Goal: Transaction & Acquisition: Purchase product/service

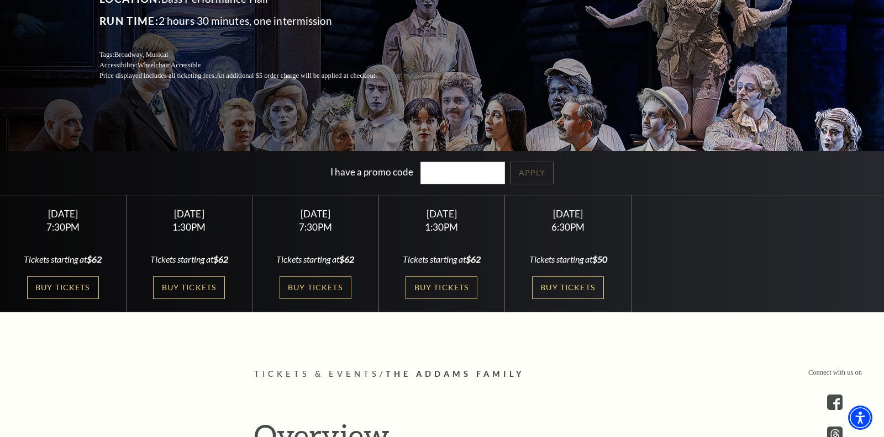
scroll to position [189, 0]
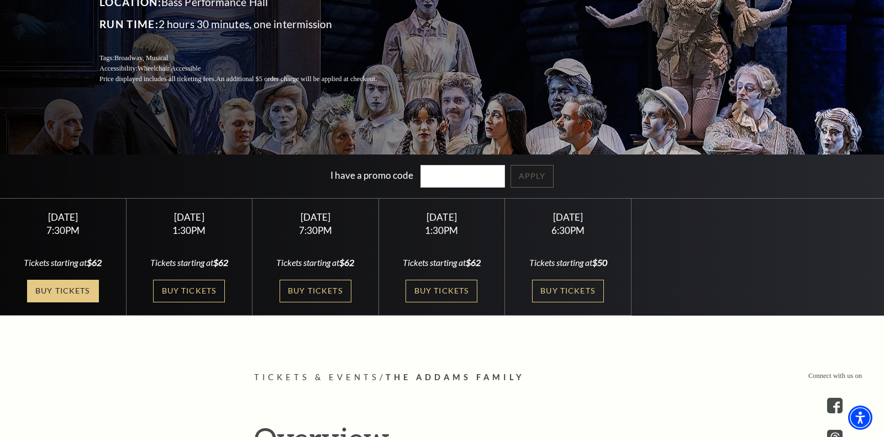
click at [80, 289] on link "Buy Tickets" at bounding box center [63, 291] width 72 height 23
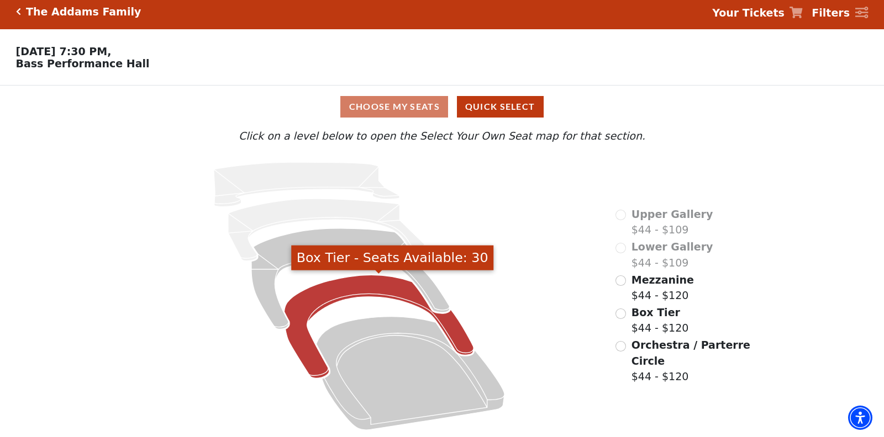
scroll to position [6, 0]
click at [345, 289] on icon "Box Tier - Seats Available: 30" at bounding box center [378, 327] width 189 height 103
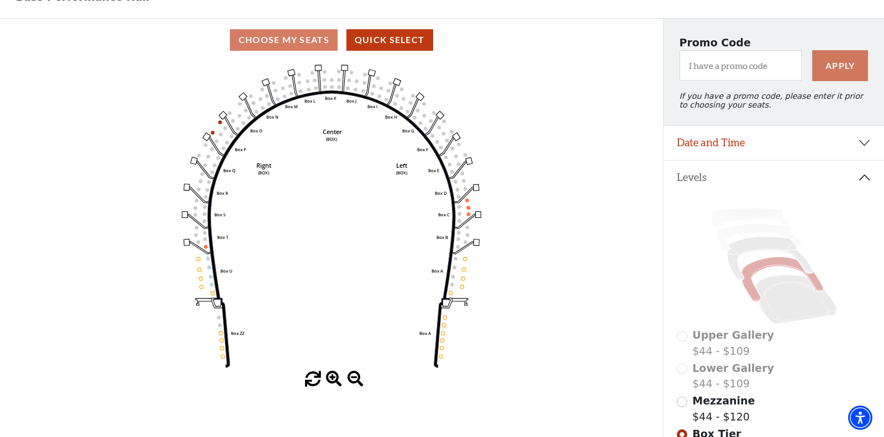
scroll to position [247, 0]
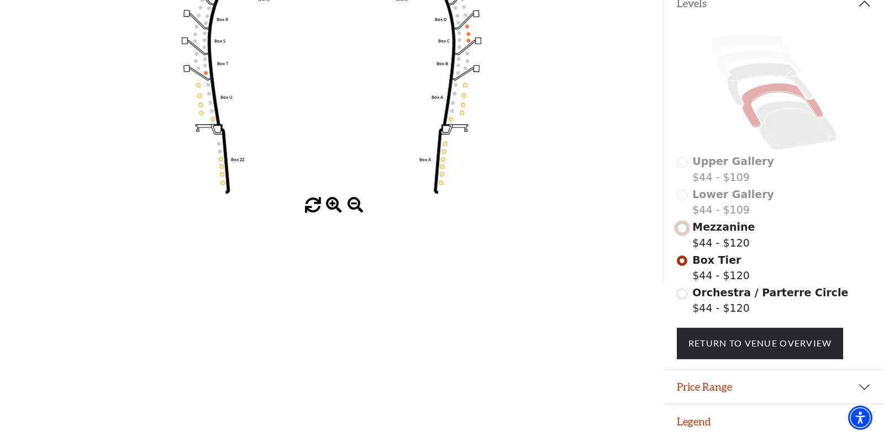
click at [683, 223] on input "Mezzanine$44 - $120\a" at bounding box center [682, 228] width 10 height 10
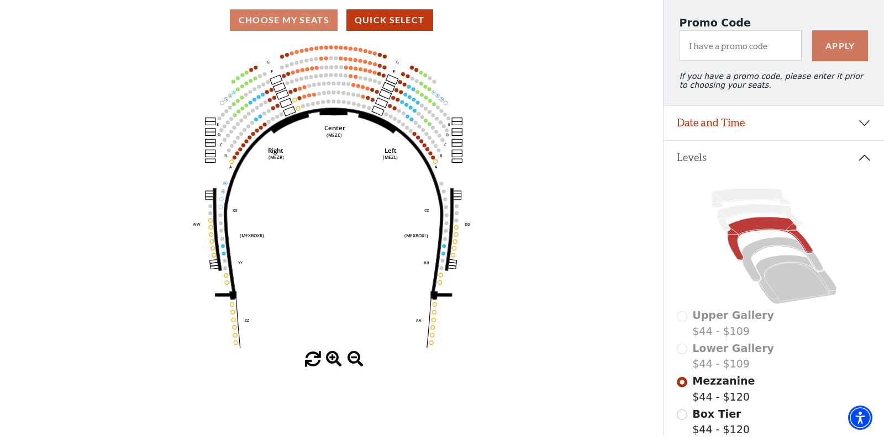
scroll to position [110, 0]
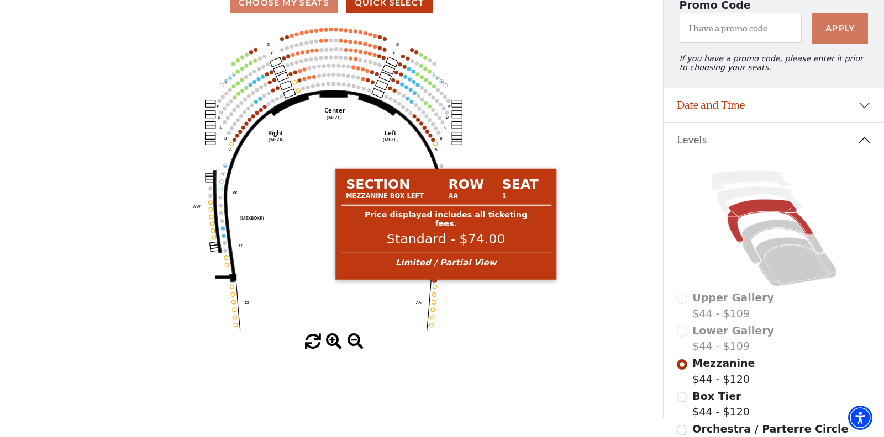
click at [435, 287] on circle at bounding box center [434, 287] width 4 height 4
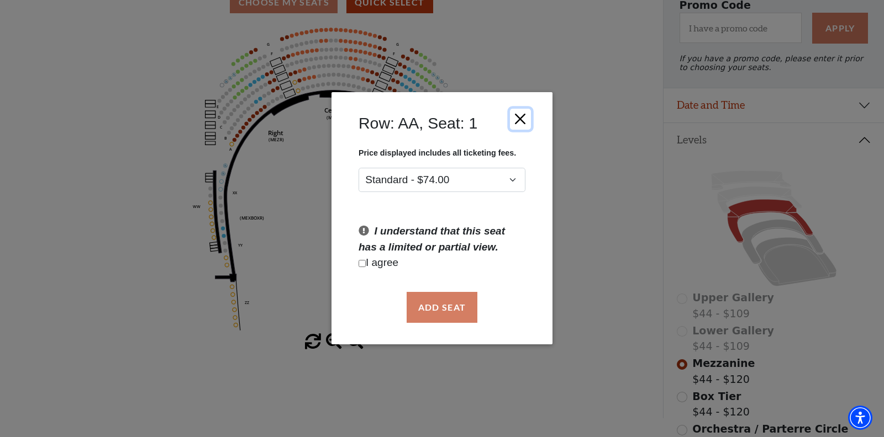
click at [512, 110] on button "Close" at bounding box center [520, 119] width 21 height 21
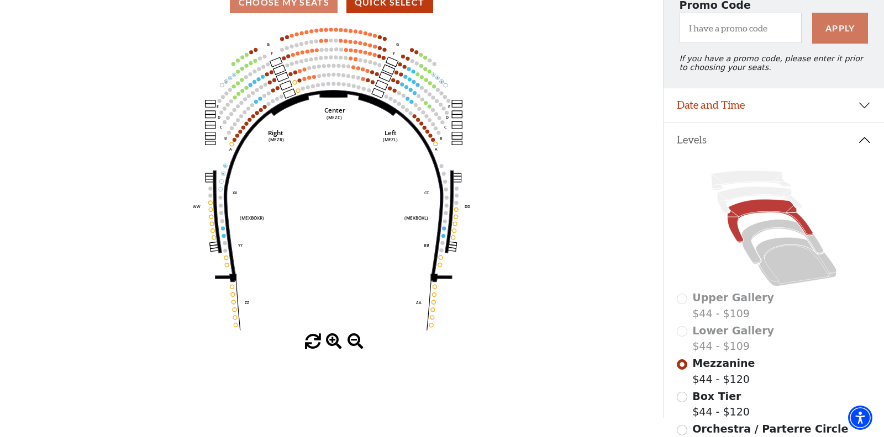
scroll to position [187, 0]
